Goal: Subscribe to service/newsletter

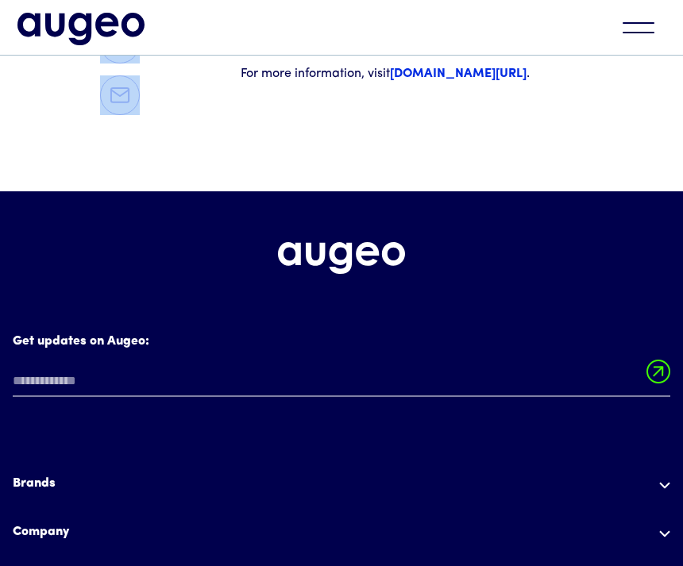
scroll to position [3217, 0]
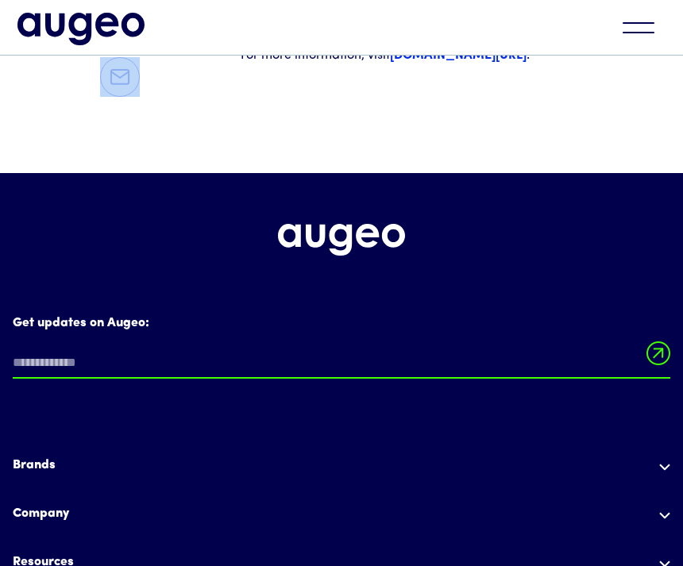
click at [24, 349] on input "Get updates on Augeo:" at bounding box center [341, 364] width 657 height 30
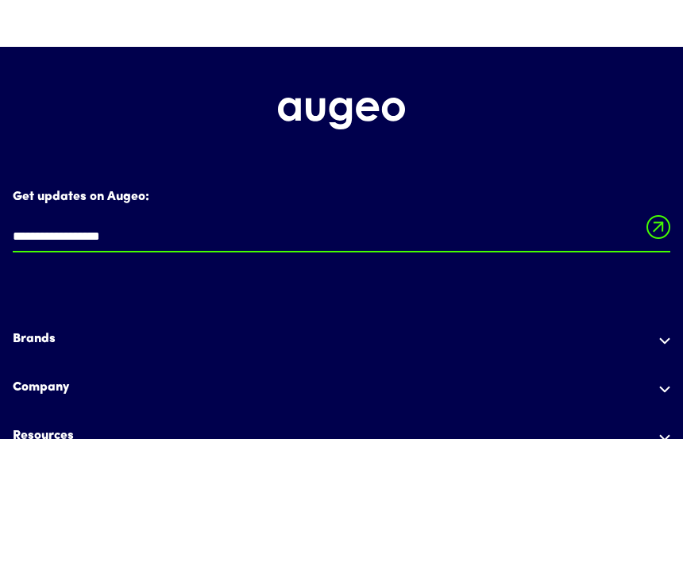
type input "**********"
click at [653, 457] on div "Brands" at bounding box center [341, 466] width 657 height 19
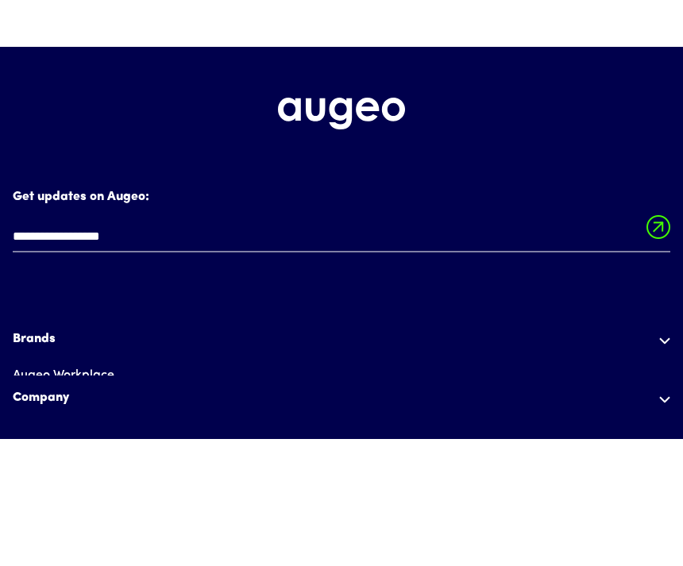
scroll to position [3344, 0]
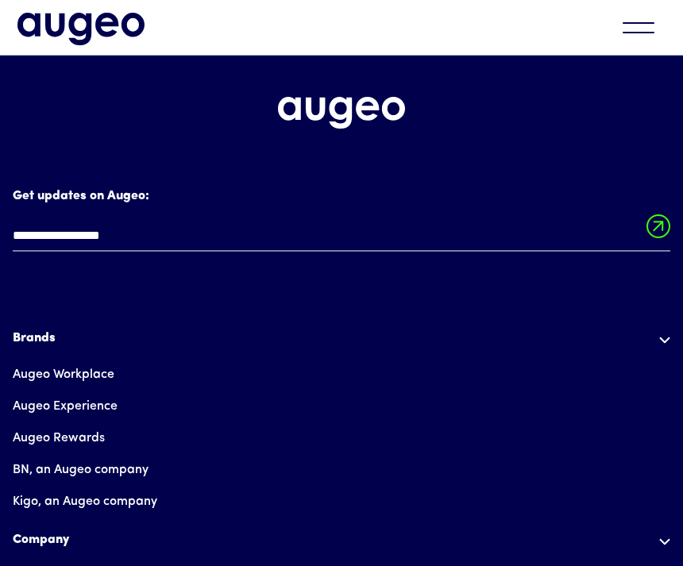
click at [656, 214] on input "Email Form" at bounding box center [658, 230] width 24 height 33
type input "**********"
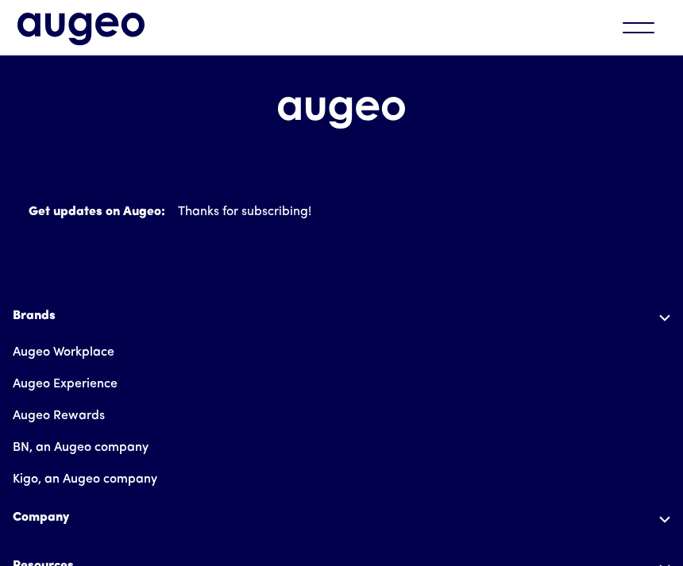
click at [25, 306] on div "Brands" at bounding box center [341, 315] width 657 height 19
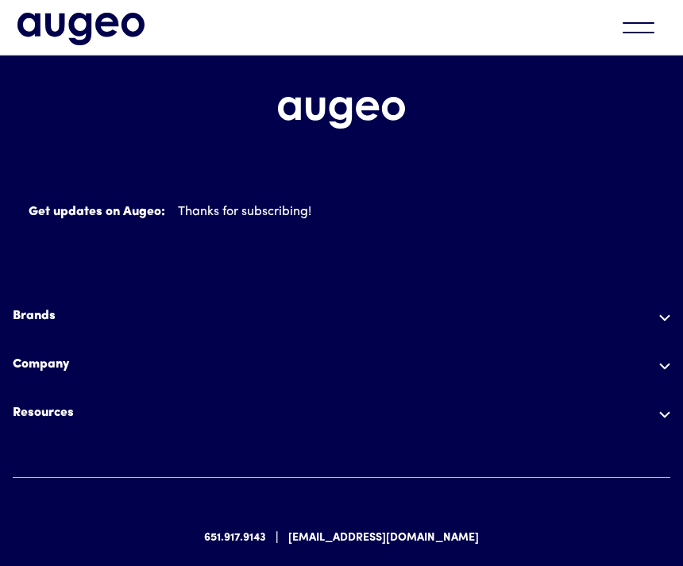
click at [655, 403] on div "Resources" at bounding box center [341, 412] width 657 height 19
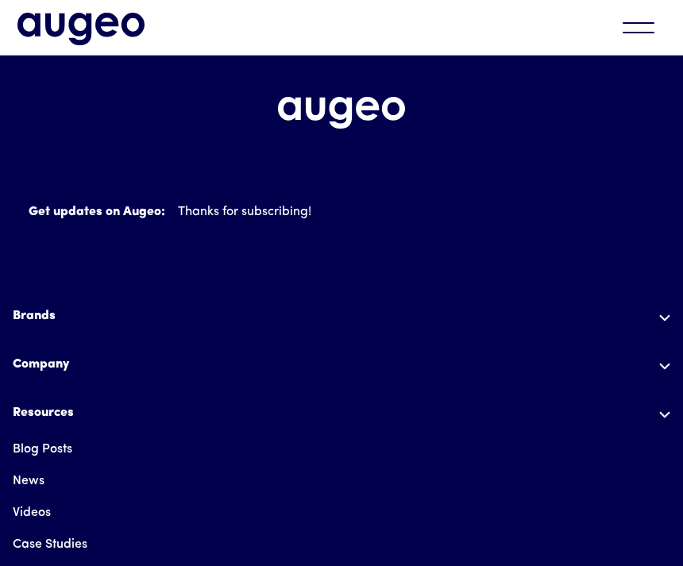
click at [34, 561] on link "Guides" at bounding box center [33, 577] width 40 height 32
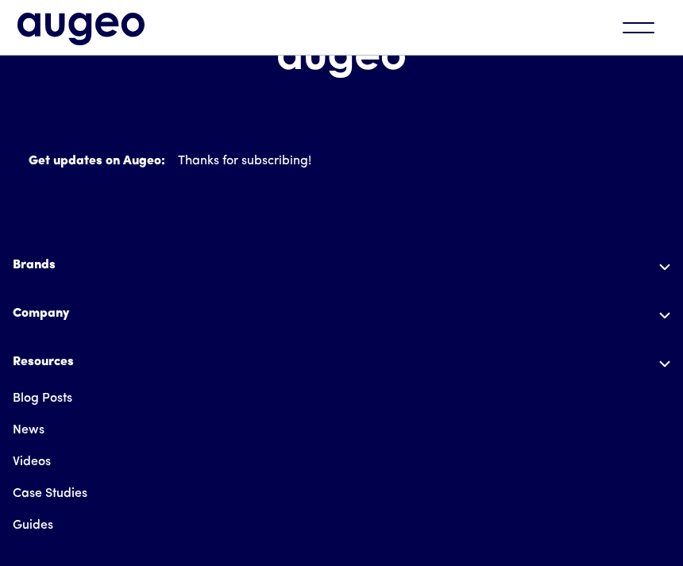
click at [36, 256] on div "Brands" at bounding box center [341, 271] width 657 height 30
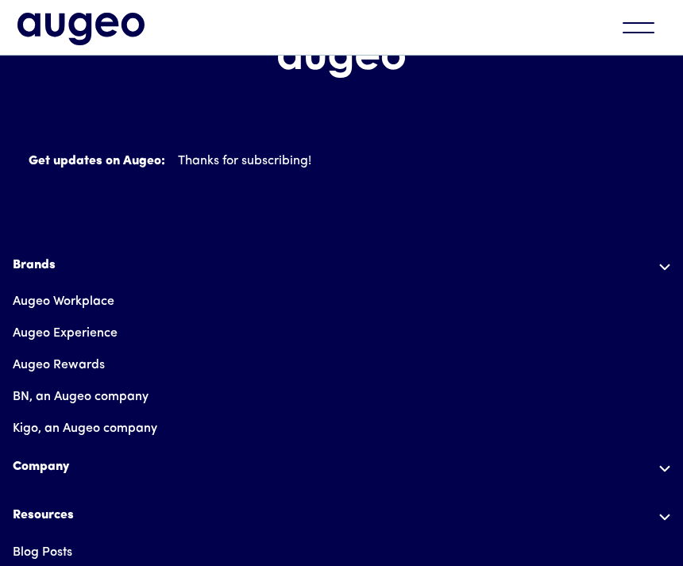
click at [51, 349] on link "Augeo Rewards" at bounding box center [59, 365] width 92 height 32
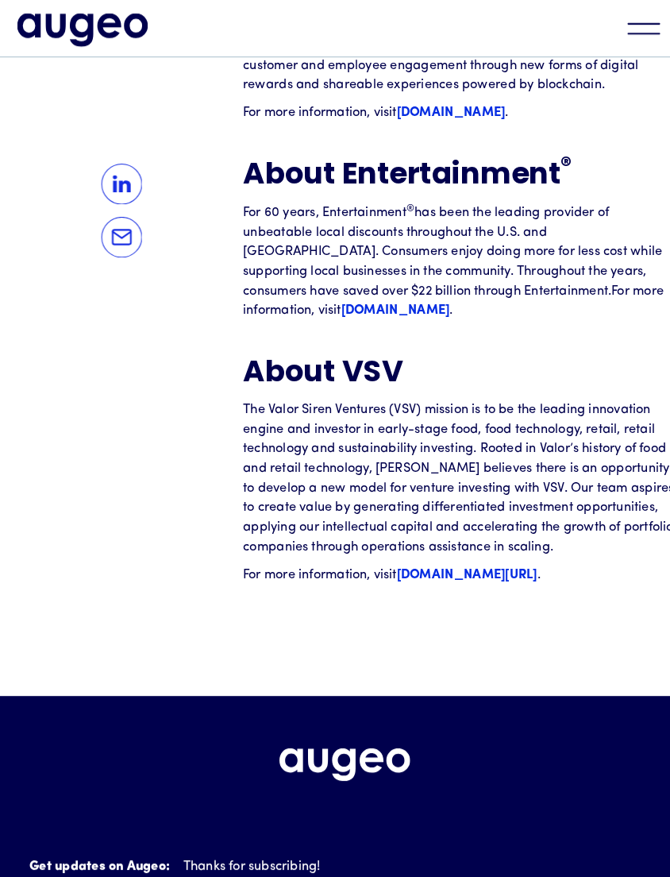
scroll to position [2794, 0]
